Goal: Book appointment/travel/reservation

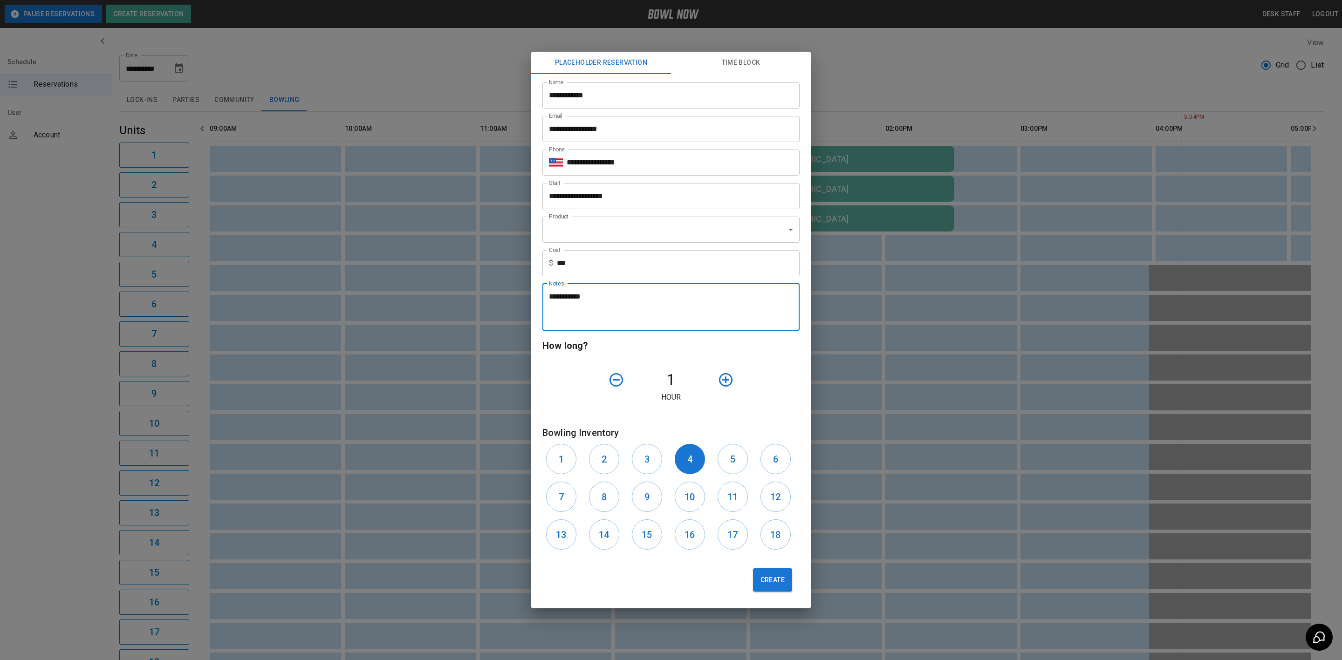
scroll to position [0, 177]
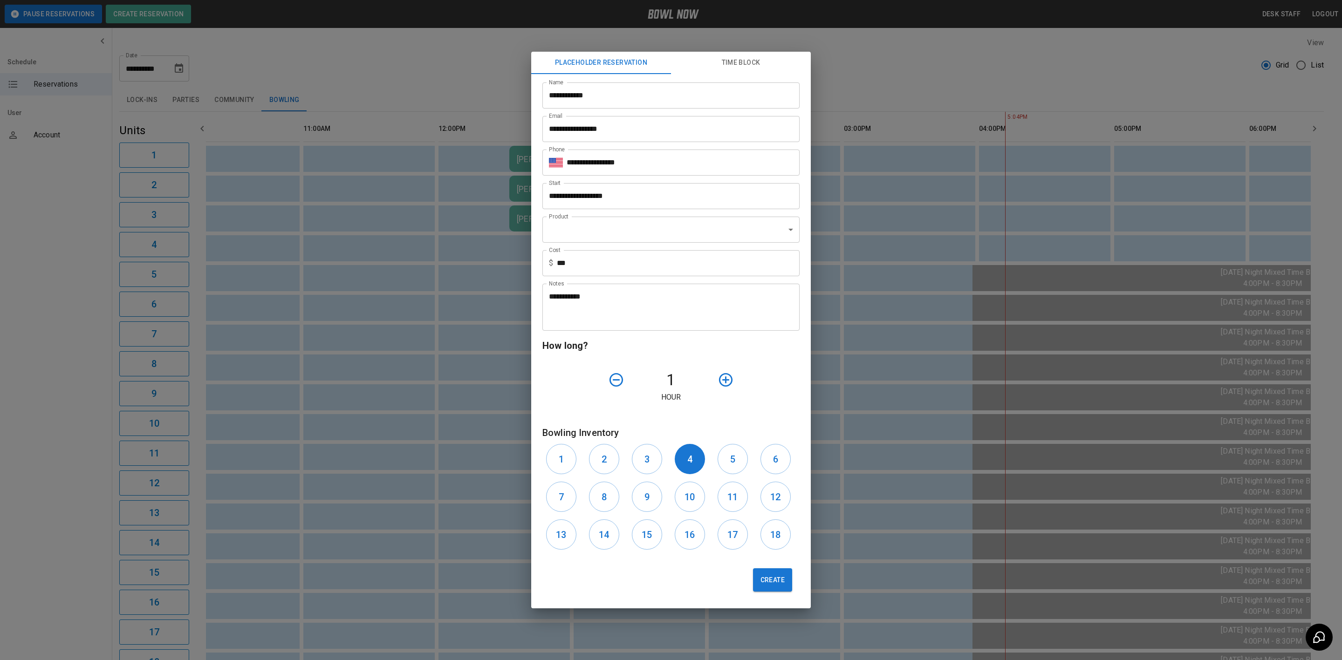
click at [503, 67] on div "**********" at bounding box center [671, 330] width 1342 height 660
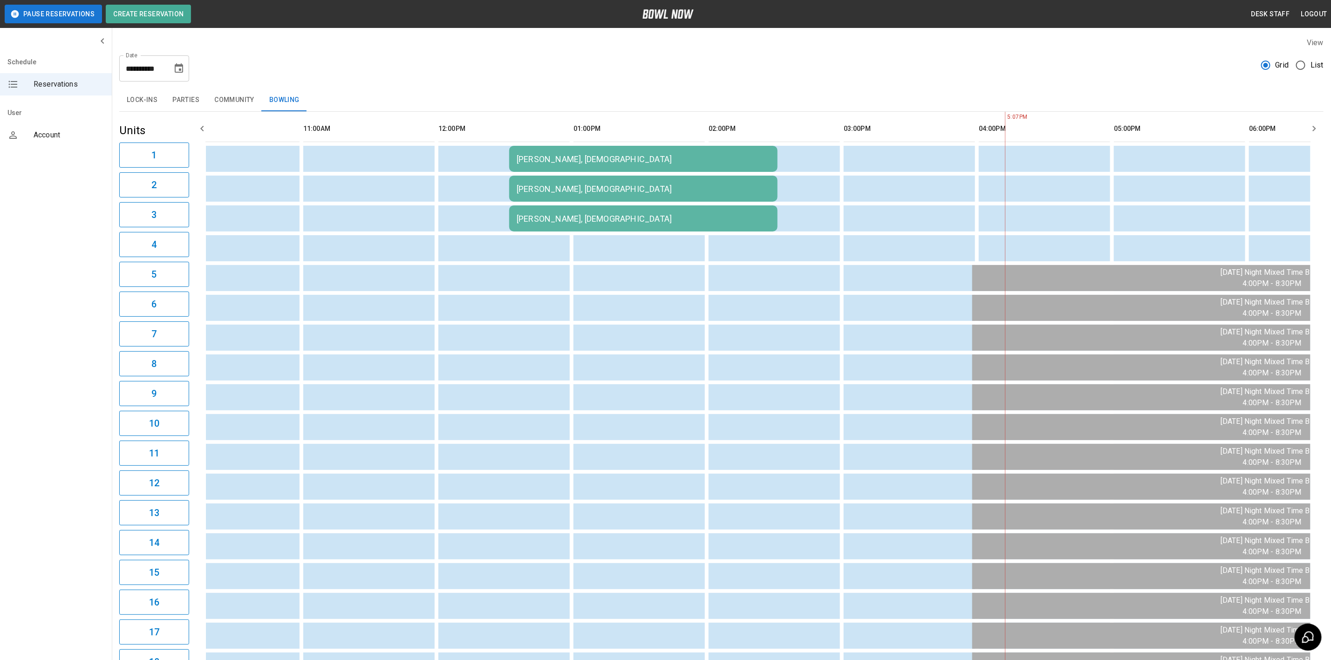
click at [184, 68] on icon "Choose date, selected date is Aug 17, 2025" at bounding box center [178, 68] width 11 height 11
click at [198, 205] on button "30" at bounding box center [198, 206] width 17 height 17
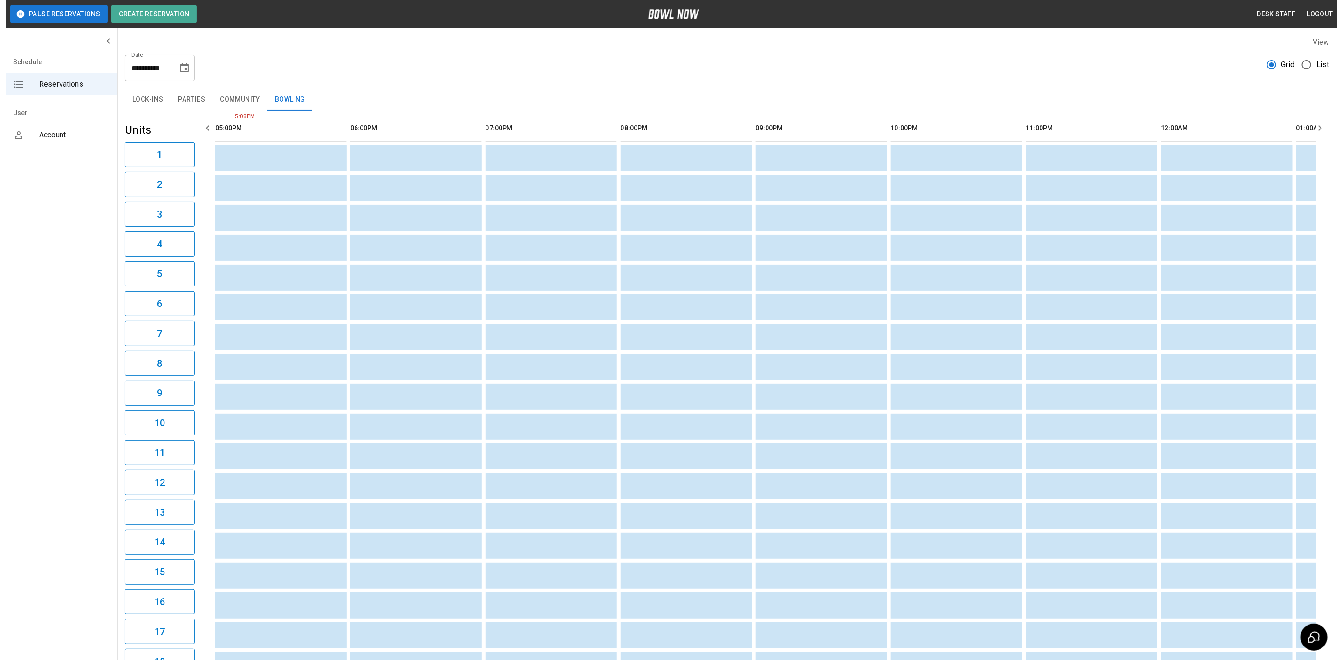
scroll to position [0, 0]
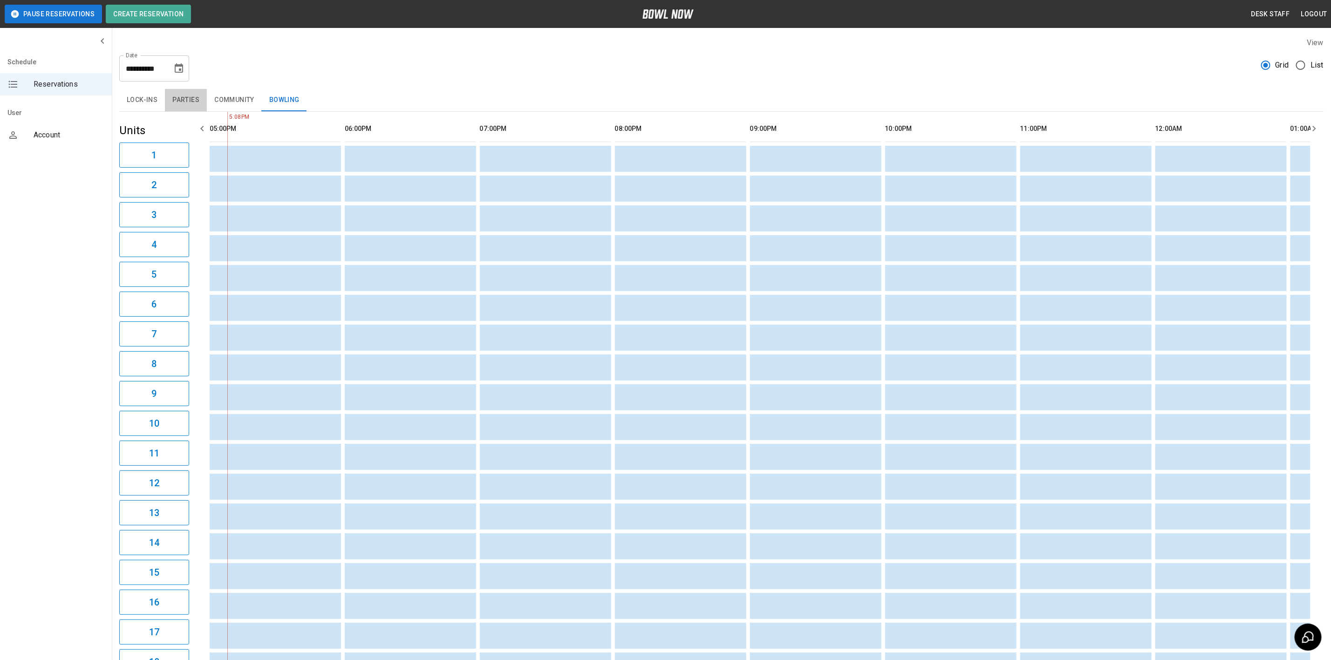
click at [178, 95] on button "Parties" at bounding box center [186, 100] width 42 height 22
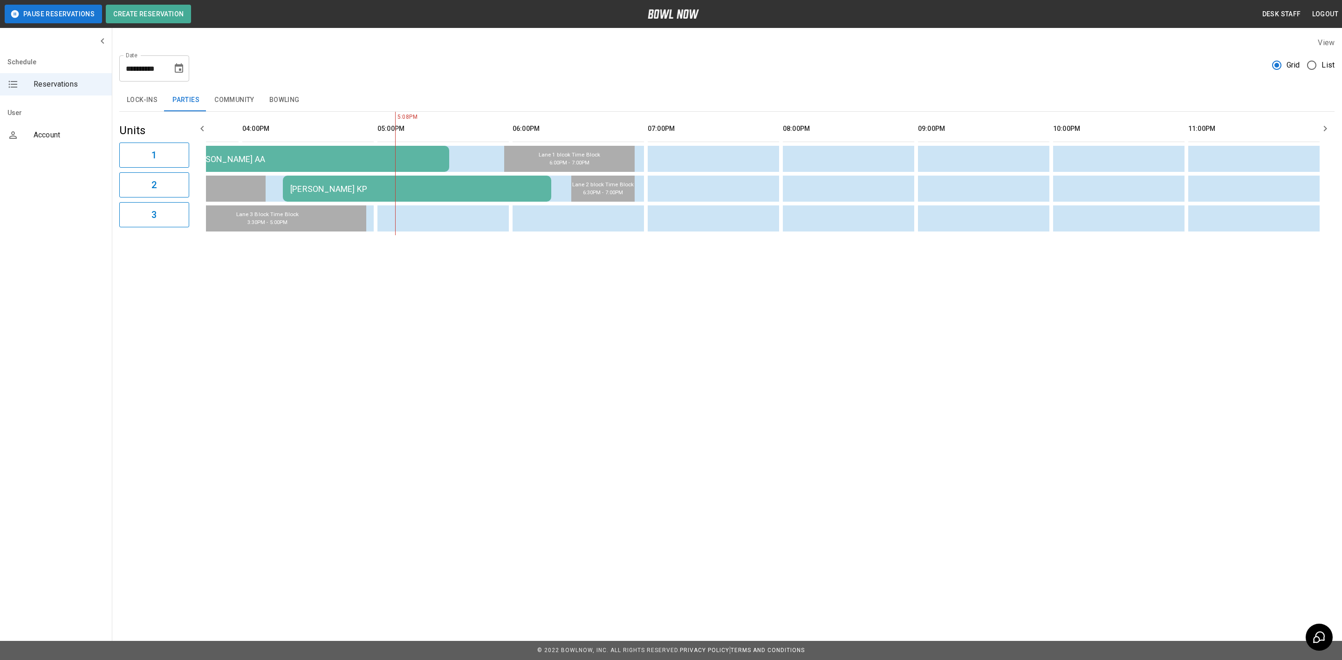
scroll to position [0, 822]
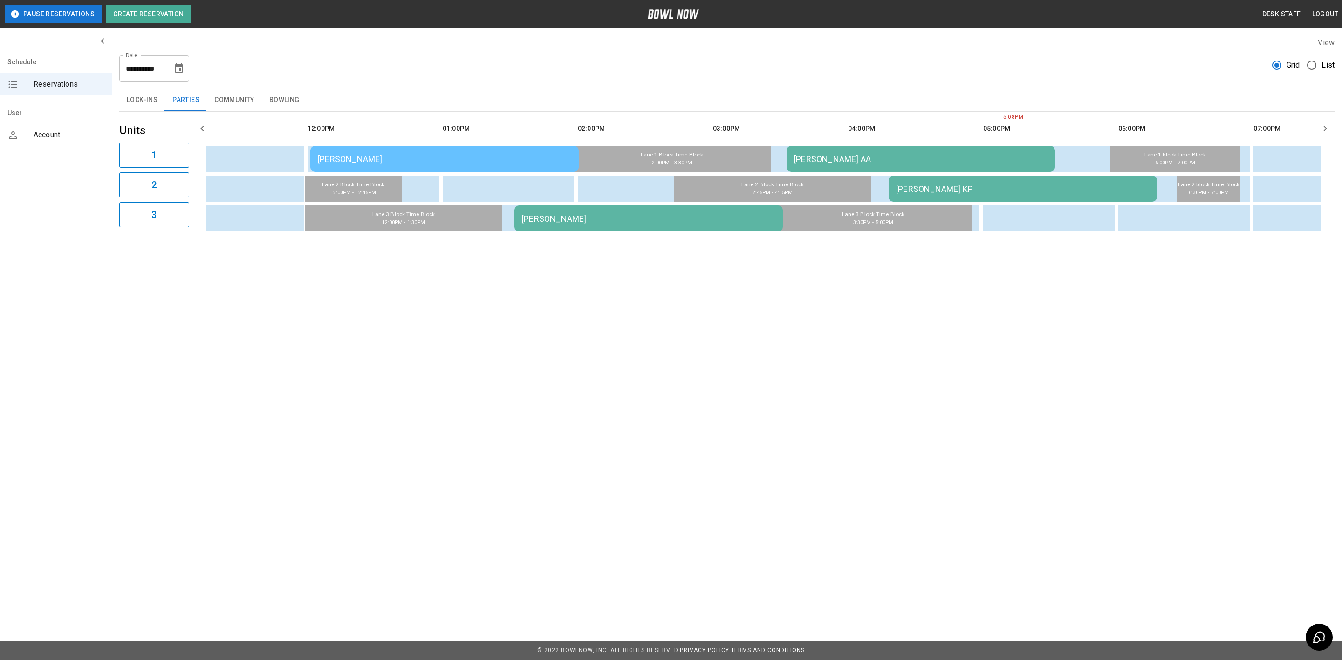
click at [389, 143] on table "[PERSON_NAME] [PERSON_NAME] AA [PERSON_NAME] [PERSON_NAME]" at bounding box center [1056, 173] width 2316 height 123
click at [376, 154] on div "[PERSON_NAME]" at bounding box center [444, 159] width 253 height 10
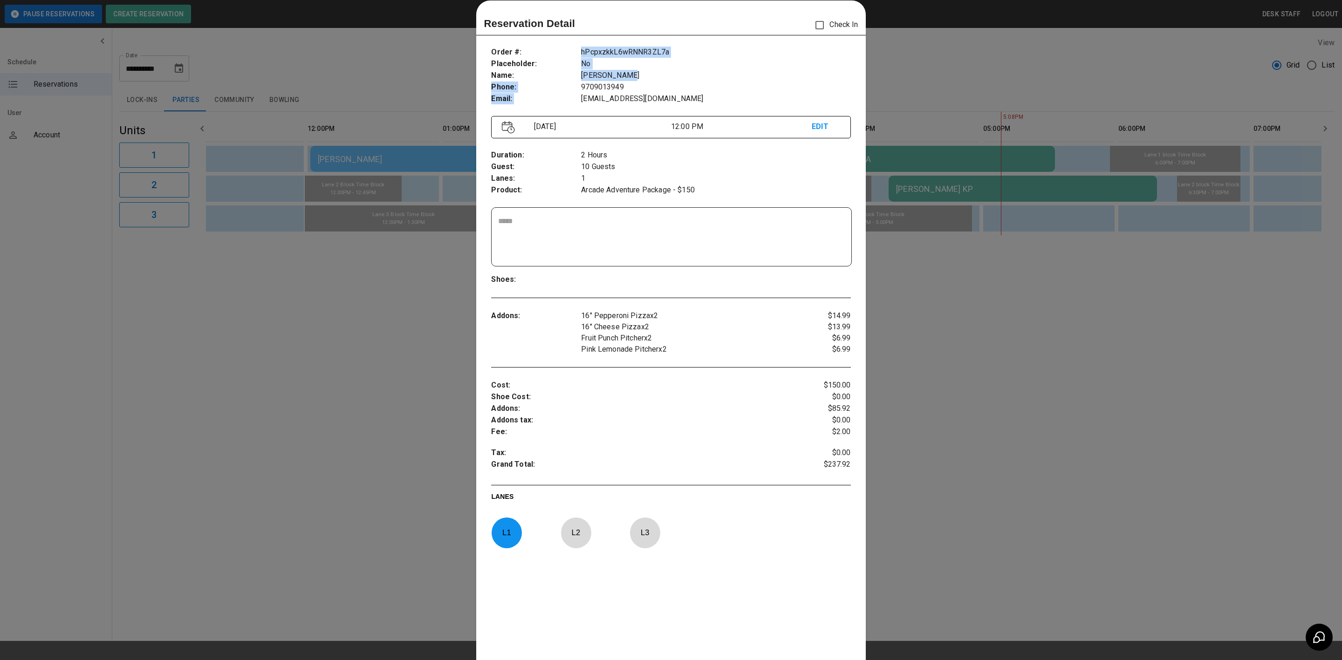
drag, startPoint x: 567, startPoint y: 75, endPoint x: 626, endPoint y: 73, distance: 58.7
click at [626, 73] on div "Order # : Placeholder : Name : Phone : Email : hPcpxzkkL6wRNNR3ZL7a No [PERSON_…" at bounding box center [670, 75] width 359 height 73
drag, startPoint x: 565, startPoint y: 315, endPoint x: 660, endPoint y: 320, distance: 95.2
click at [660, 320] on div "Addons : 16" Pepperoni Pizza x 2 16" Cheese Pizza x 2 Fruit Punch Pitcher x 2 P…" at bounding box center [670, 333] width 359 height 60
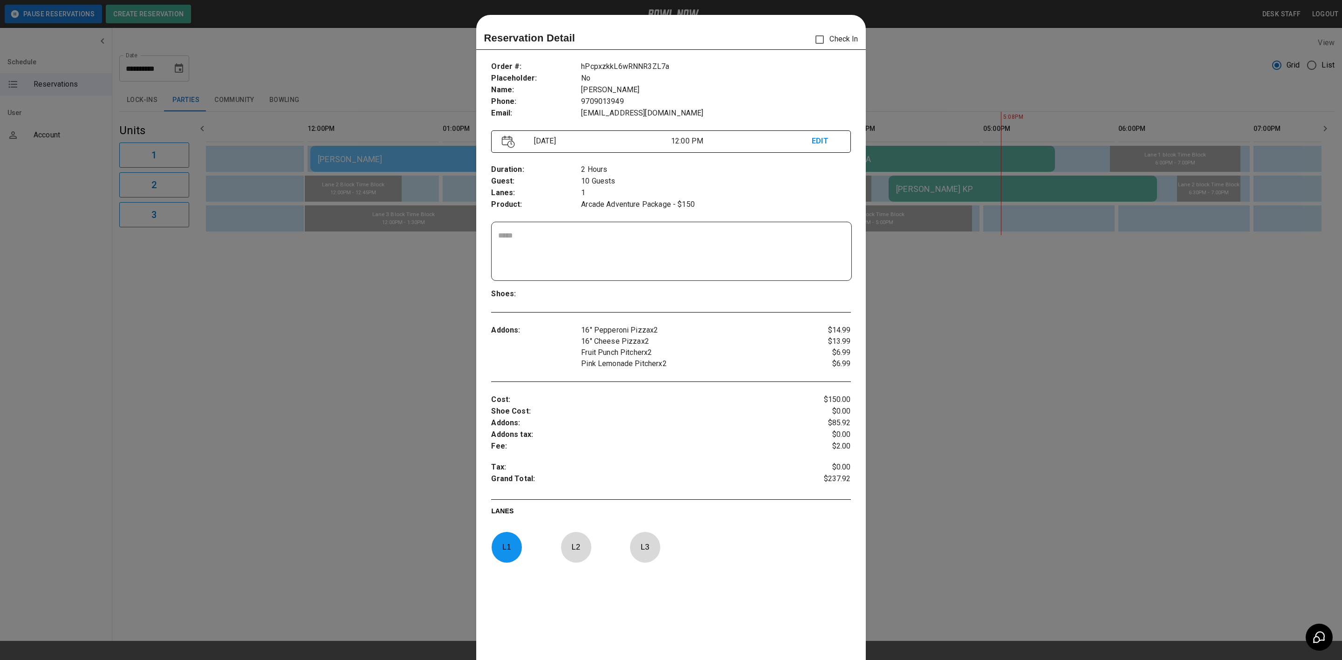
click at [656, 382] on div "Order # : Placeholder : Name : Phone : Email : hPcpxzkkL6wRNNR3ZL7a No [PERSON_…" at bounding box center [670, 378] width 389 height 649
click at [348, 96] on div at bounding box center [671, 330] width 1342 height 660
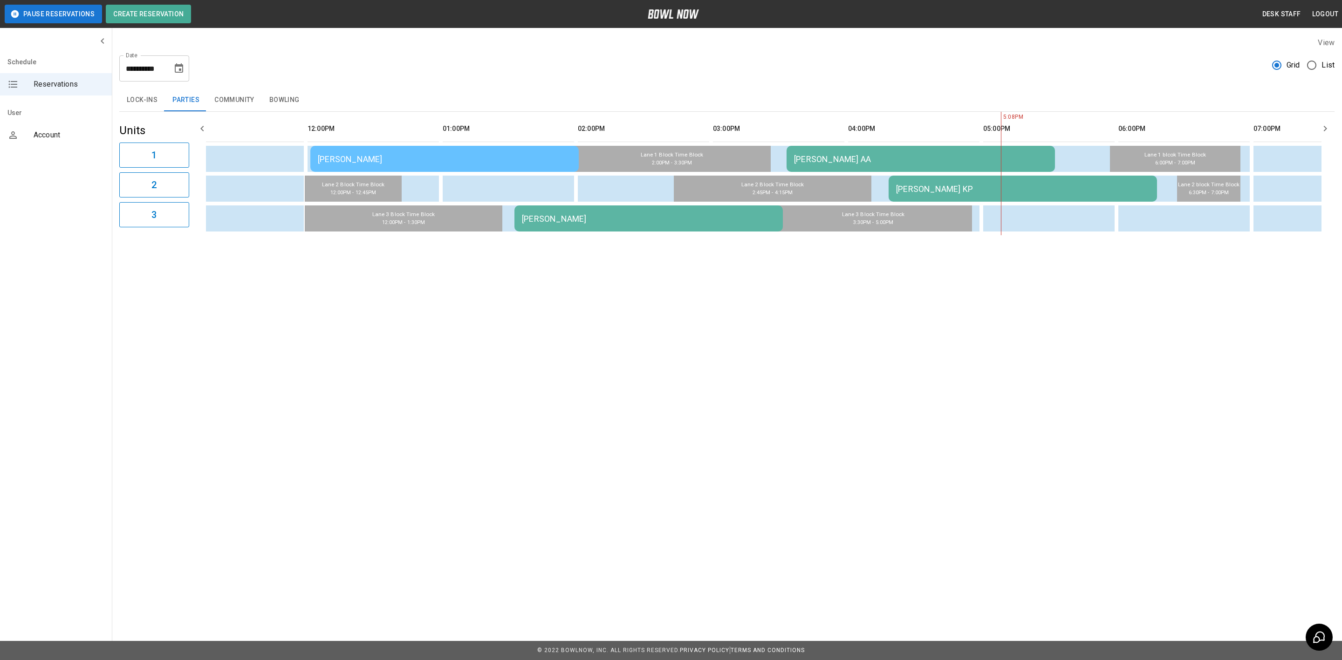
click at [365, 161] on div "[PERSON_NAME]" at bounding box center [444, 159] width 253 height 10
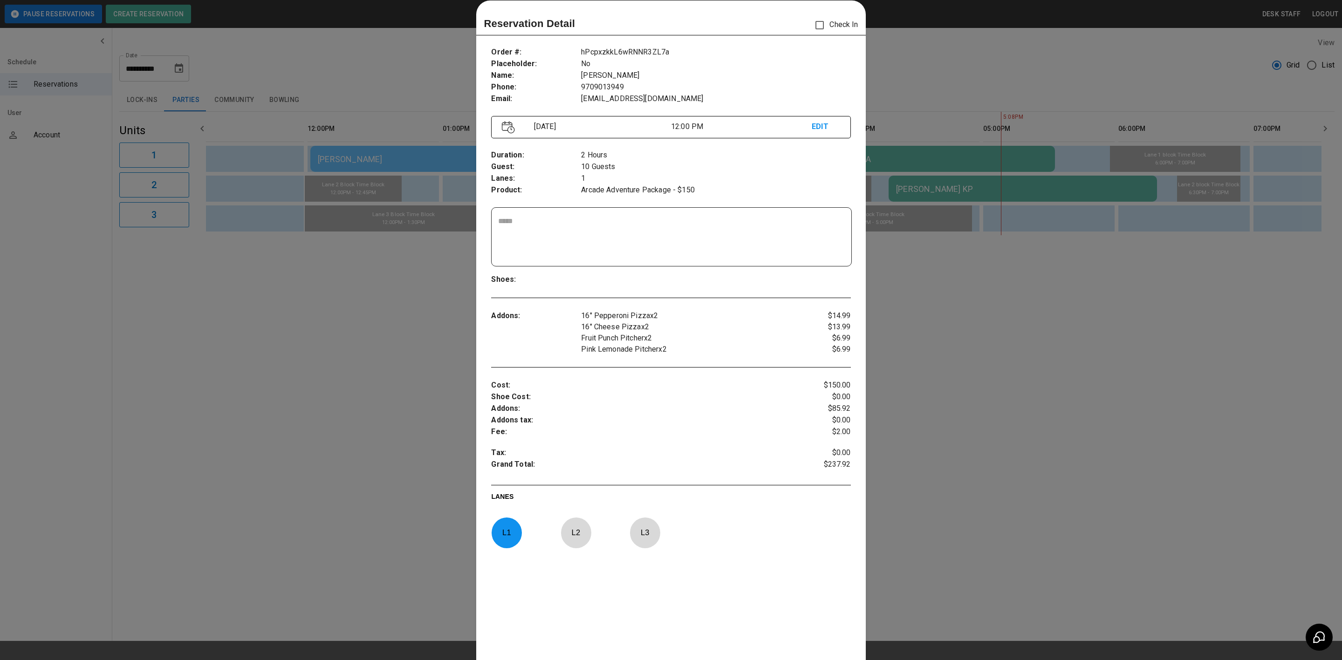
drag, startPoint x: 587, startPoint y: 316, endPoint x: 653, endPoint y: 314, distance: 65.3
click at [653, 314] on p "16" Pepperoni Pizza x 2" at bounding box center [686, 315] width 210 height 11
drag, startPoint x: 604, startPoint y: 326, endPoint x: 663, endPoint y: 327, distance: 58.2
click at [663, 327] on p "16" Cheese Pizza x 2" at bounding box center [686, 326] width 210 height 11
drag, startPoint x: 575, startPoint y: 342, endPoint x: 677, endPoint y: 338, distance: 102.1
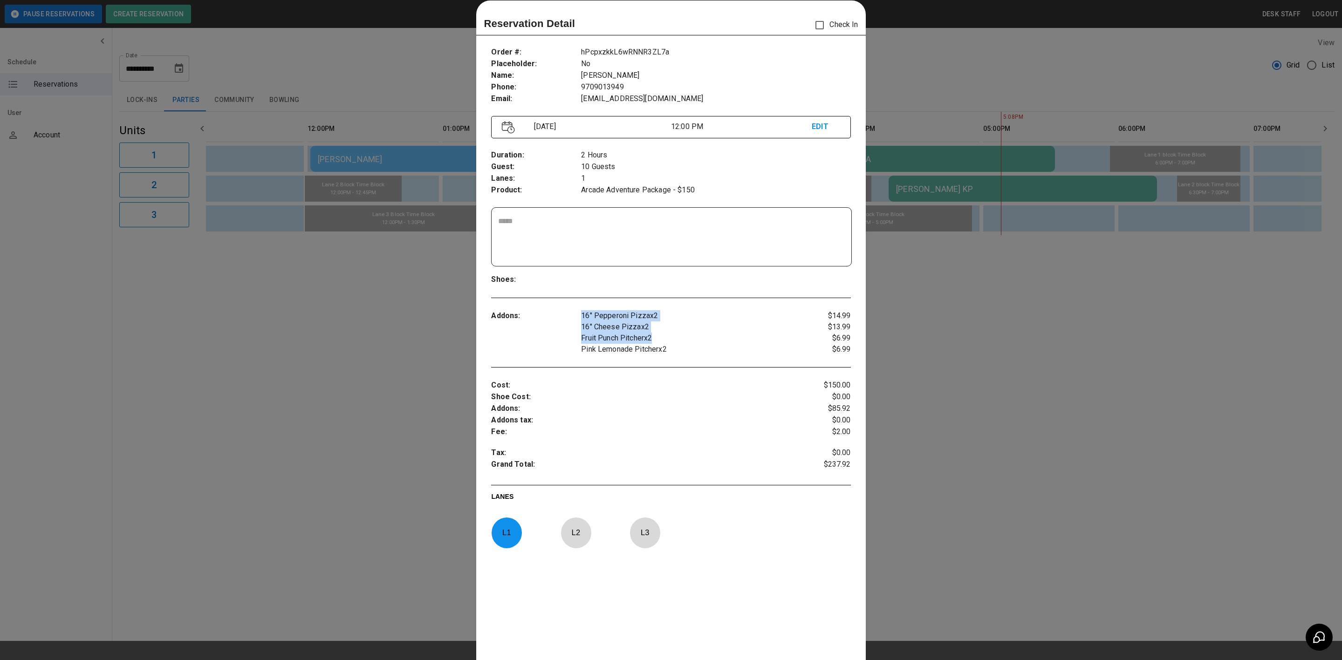
click at [677, 338] on div "Addons : 16" Pepperoni Pizza x 2 16" Cheese Pizza x 2 Fruit Punch Pitcher x 2 P…" at bounding box center [670, 333] width 359 height 60
click at [751, 349] on p "Pink Lemonade Pitcher x 2" at bounding box center [686, 349] width 210 height 11
click at [267, 295] on div at bounding box center [671, 330] width 1342 height 660
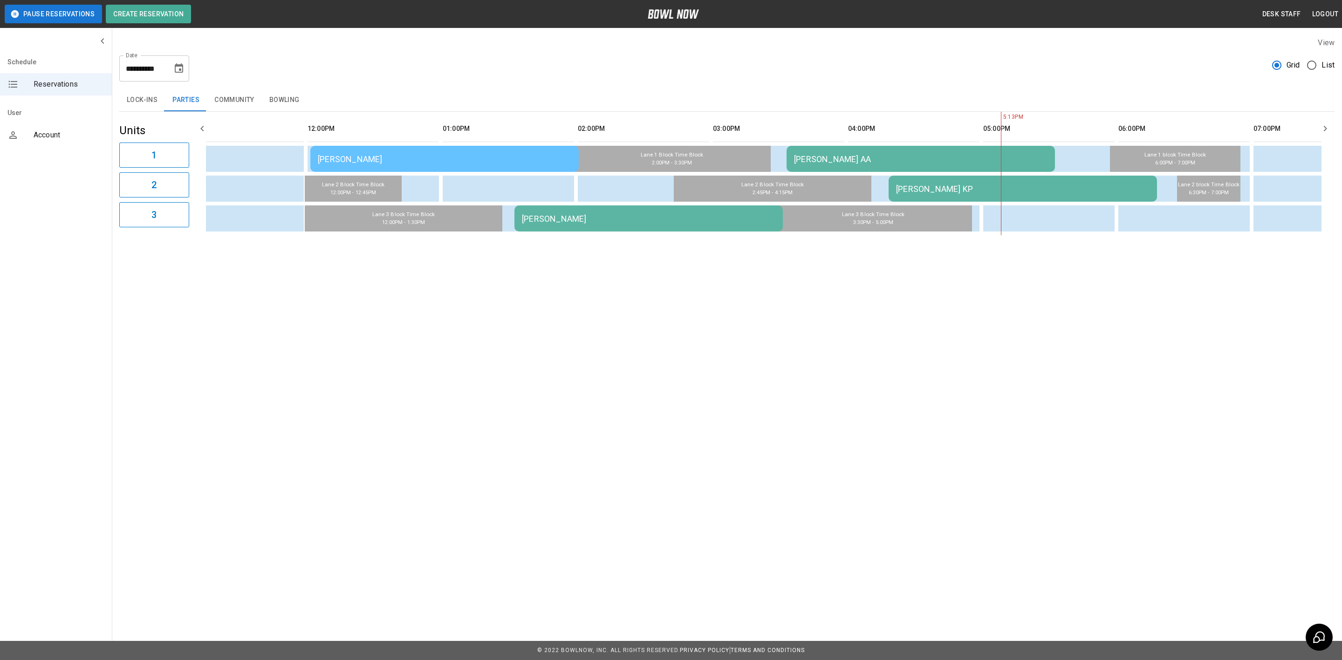
click at [179, 66] on icon "Choose date, selected date is Aug 30, 2025" at bounding box center [179, 67] width 8 height 9
click at [203, 94] on icon "Next month" at bounding box center [203, 97] width 3 height 6
click at [202, 93] on icon "Next month" at bounding box center [203, 96] width 11 height 11
click at [196, 130] on button "4" at bounding box center [198, 135] width 17 height 17
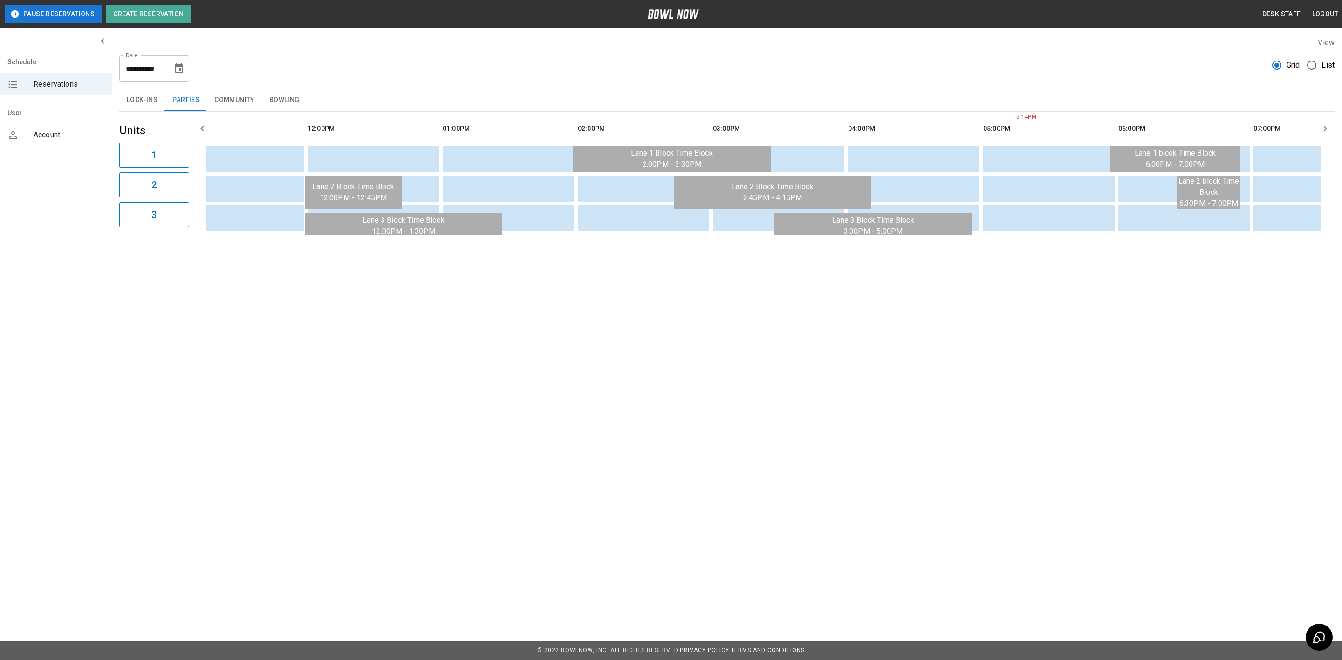
click at [277, 97] on button "Bowling" at bounding box center [284, 100] width 45 height 22
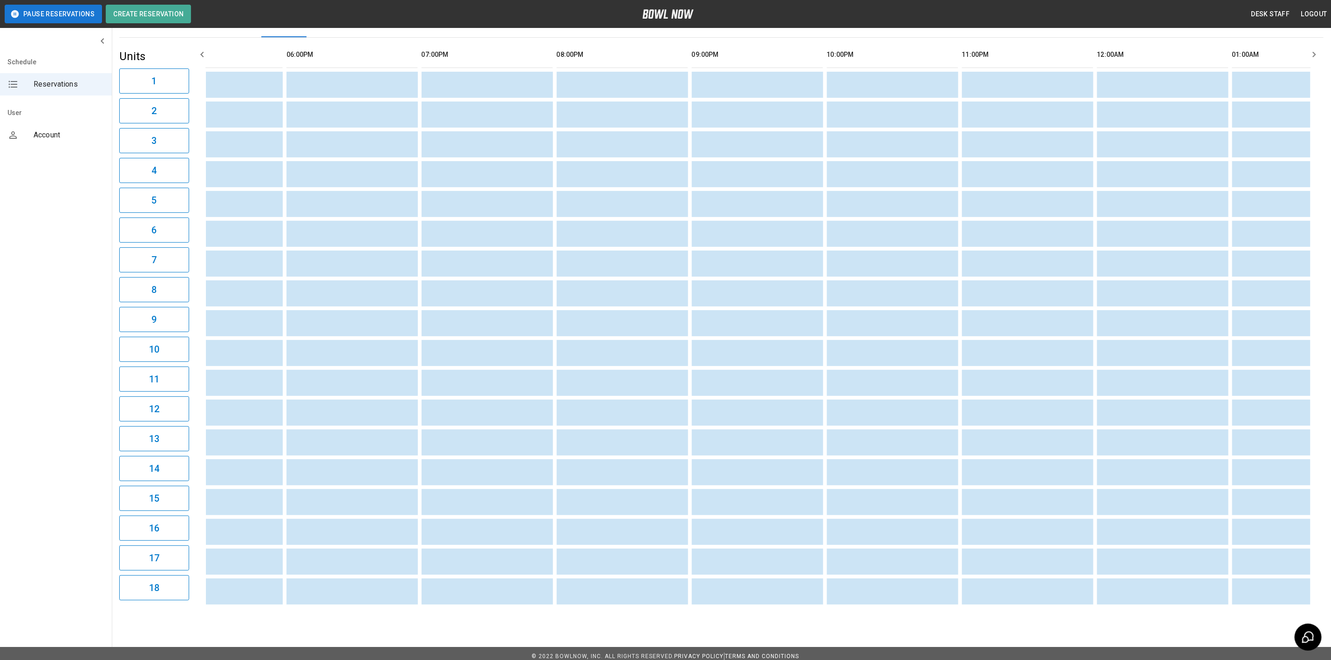
scroll to position [0, 0]
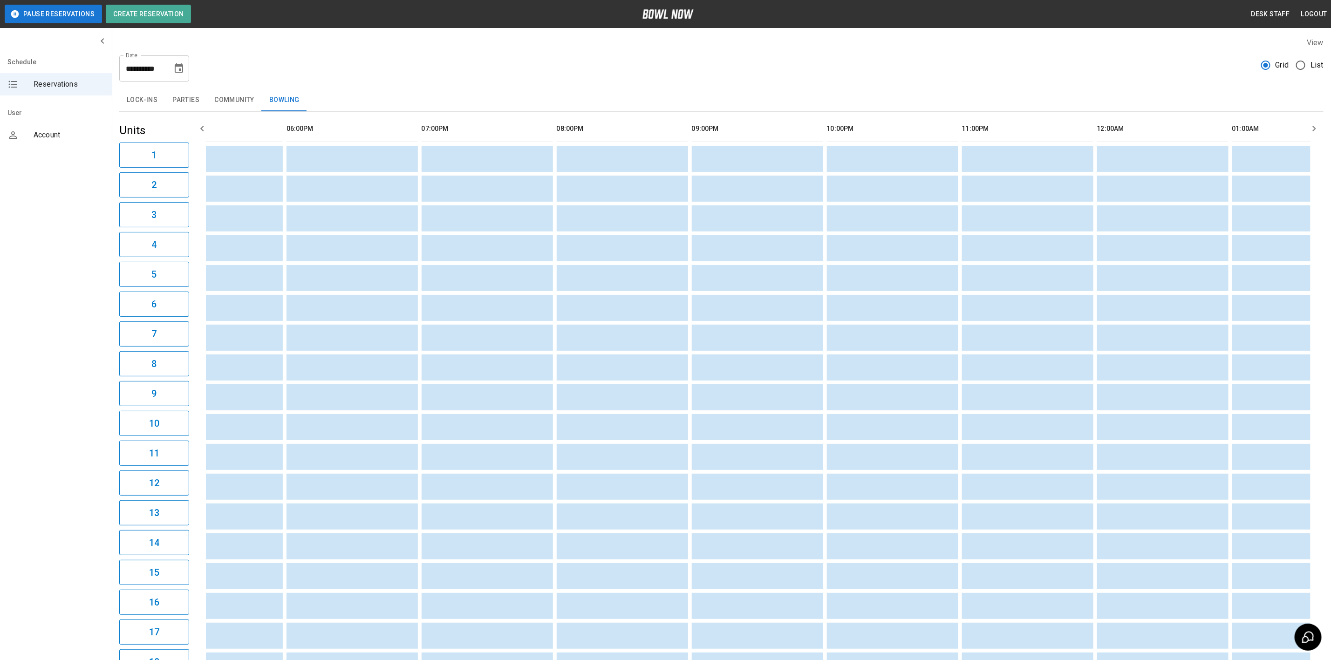
click at [175, 69] on icon "Choose date, selected date is Oct 4, 2025" at bounding box center [179, 67] width 8 height 9
click at [184, 100] on icon "Previous month" at bounding box center [179, 96] width 11 height 11
click at [192, 174] on button "16" at bounding box center [198, 170] width 17 height 17
type input "**********"
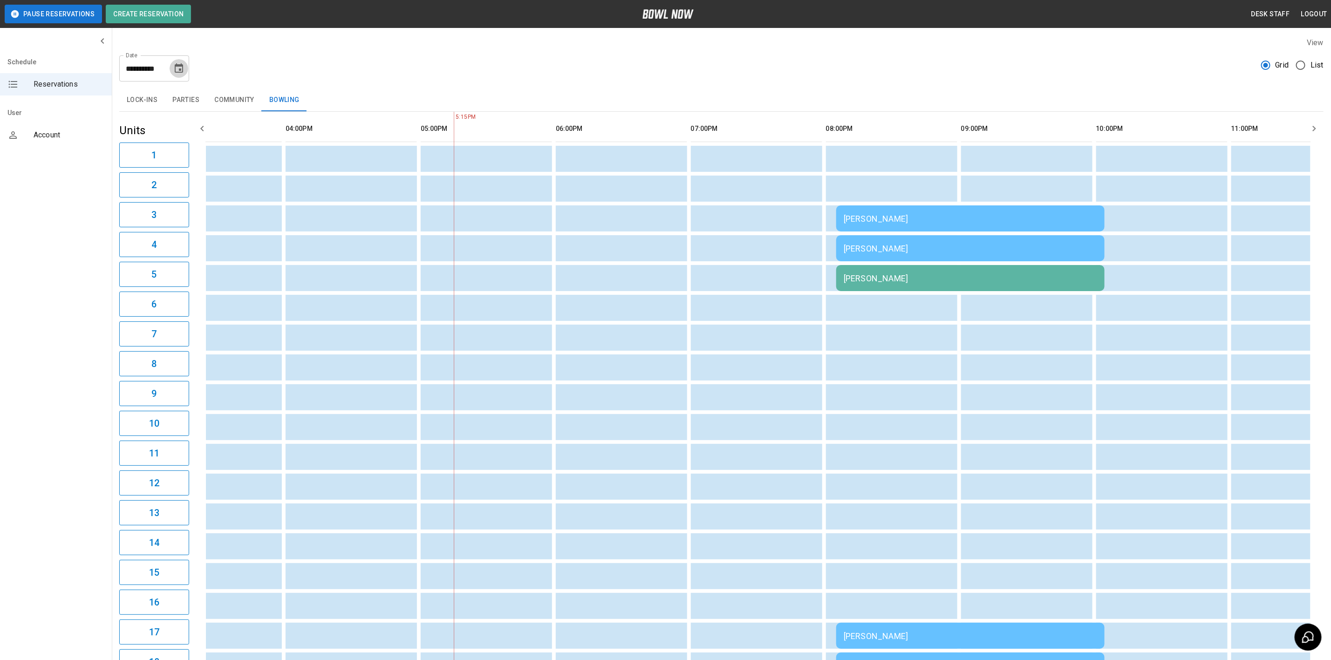
click at [184, 67] on button "Choose date, selected date is Aug 16, 2025" at bounding box center [179, 68] width 19 height 19
click at [252, 70] on div "**********" at bounding box center [721, 65] width 1204 height 34
